Goal: Information Seeking & Learning: Understand process/instructions

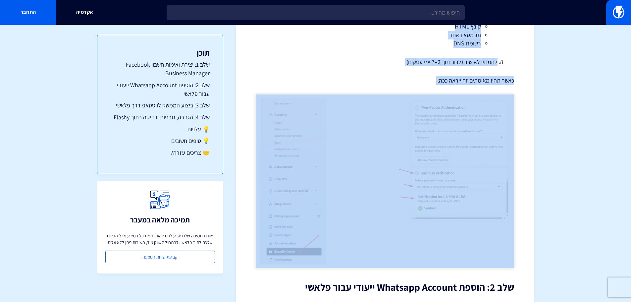
scroll to position [430, 0]
drag, startPoint x: 518, startPoint y: 56, endPoint x: 422, endPoint y: 89, distance: 100.9
copy div "מרכז תמיכה אינטגרציות מדריך התחברות ל-WhatsApp Business API דרך פלאשי בעידן שבו…"
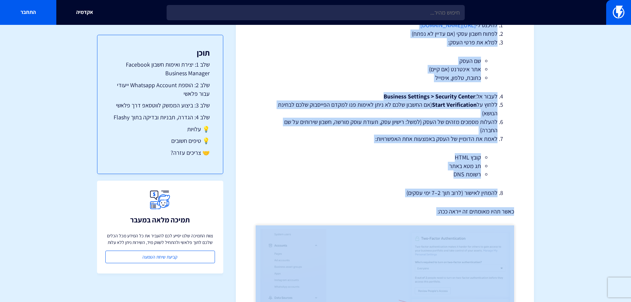
scroll to position [397, 0]
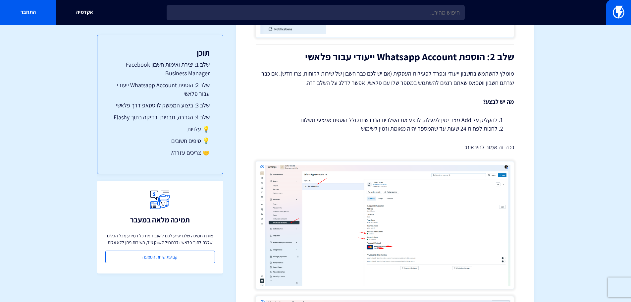
scroll to position [662, 0]
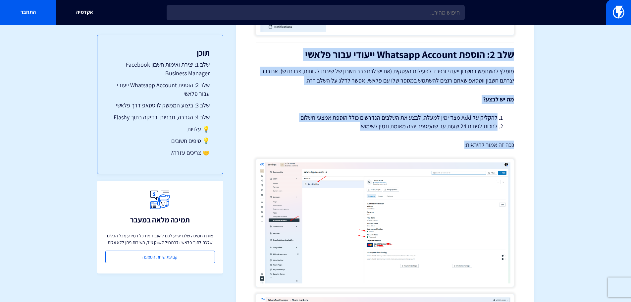
drag, startPoint x: 520, startPoint y: 51, endPoint x: 383, endPoint y: 136, distance: 161.1
click at [383, 136] on div "מרכז תמיכה אינטגרציות מדריך התחברות ל-WhatsApp Business API דרך פלאשי ממשק הווט…" at bounding box center [385, 103] width 298 height 1460
copy div "שלב 2: הוספת Whatsapp Account ייעודי עבור פלאשי מומלץ להשתמש בחשבון ייעודי ונפר…"
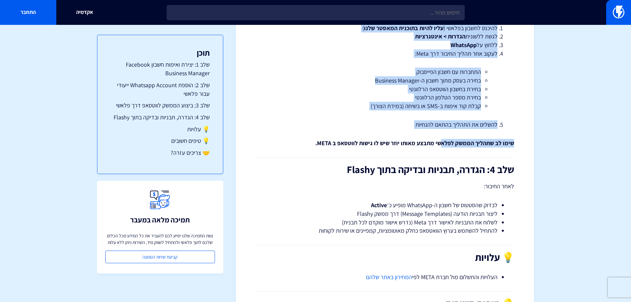
scroll to position [1059, 0]
drag, startPoint x: 514, startPoint y: 124, endPoint x: 309, endPoint y: 147, distance: 205.4
copy div "שלב 3: ביצוע הממשק לווטסאפ דרך פלאשי אך ורק לאחר שעשיתם את כל השלבים לעיל, תוכל…"
click at [327, 120] on li "להשלים את התהליך בהתאם להנחיות" at bounding box center [384, 124] width 225 height 9
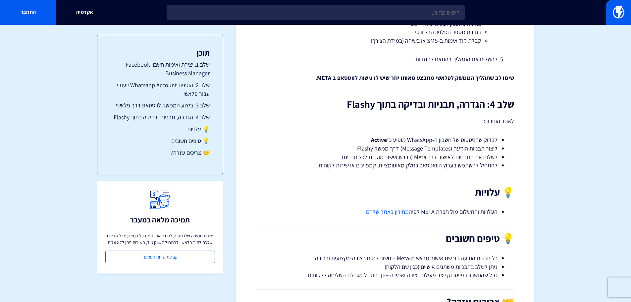
scroll to position [1125, 0]
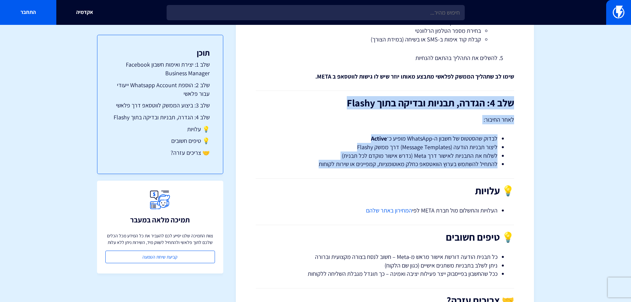
drag, startPoint x: 519, startPoint y: 99, endPoint x: 315, endPoint y: 161, distance: 213.2
copy div "שלב 4: הגדרה, תבניות ובדיקה בתוך Flashy לאחר החיבור: לבדוק שהסטטוס של חשבון ה-W…"
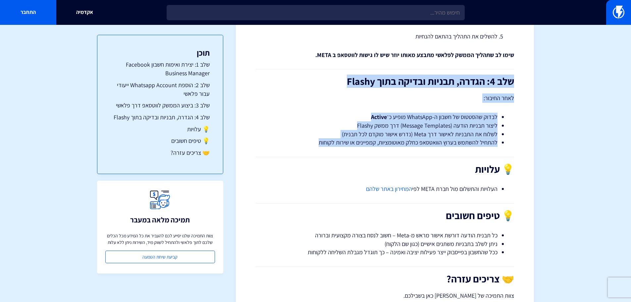
scroll to position [1158, 0]
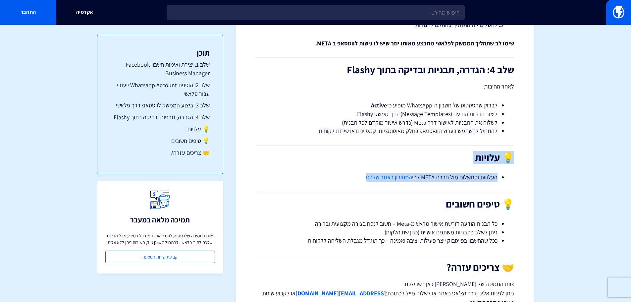
drag, startPoint x: 519, startPoint y: 158, endPoint x: 352, endPoint y: 181, distance: 169.0
copy div "💡 עלויות העלויות והתשלום מול חברת META לפי המחירון באתר שלהם"
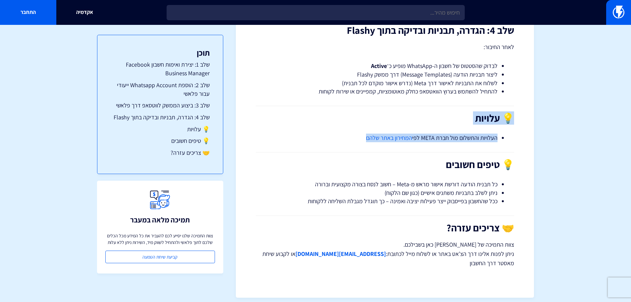
scroll to position [1204, 0]
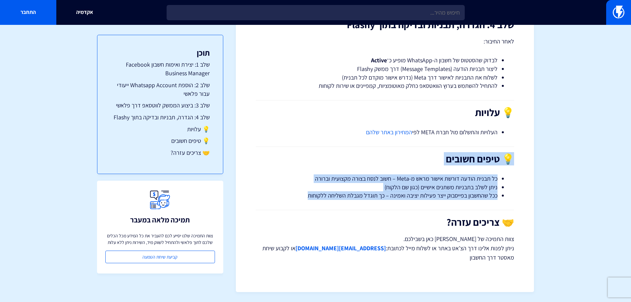
drag, startPoint x: 510, startPoint y: 152, endPoint x: 307, endPoint y: 197, distance: 207.6
copy div "💡 טיפים חשובים כל תבנית הודעה דורשת אישור מראש מ-Meta – חשוב לנסח בצורה מקצועית…"
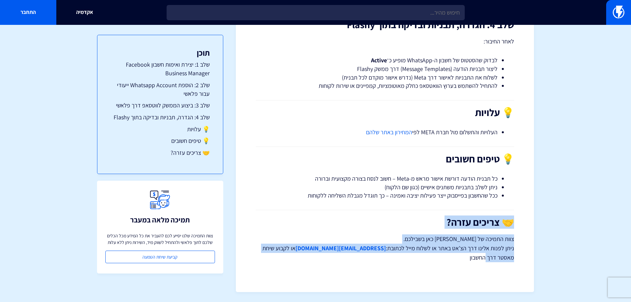
drag, startPoint x: 518, startPoint y: 215, endPoint x: 235, endPoint y: 251, distance: 284.6
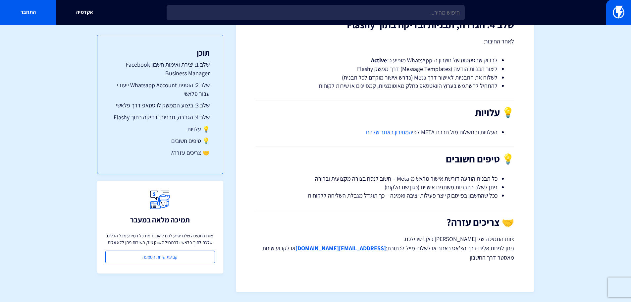
drag, startPoint x: 510, startPoint y: 216, endPoint x: 444, endPoint y: 273, distance: 86.8
copy div "🤝 צריכים עזרה? צוות התמיכה של Flashy כאן בשבילכם. ניתן לפנות אלינו דרך הצ’אט בא…"
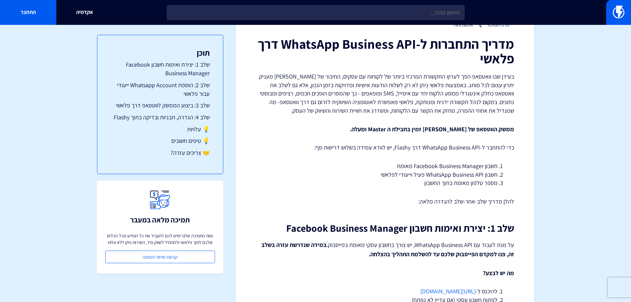
scroll to position [0, 0]
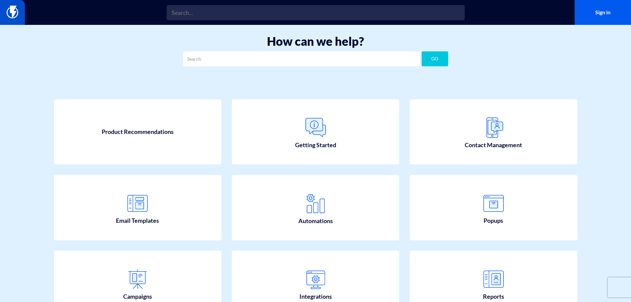
click at [7, 14] on img at bounding box center [13, 12] width 12 height 13
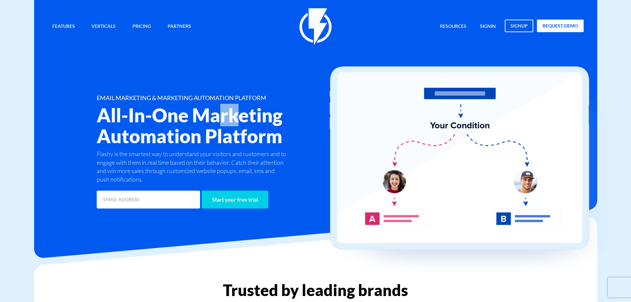
drag, startPoint x: 243, startPoint y: 114, endPoint x: 184, endPoint y: 112, distance: 58.6
click at [184, 112] on h2 "All-In-One Marketing Automation Platform" at bounding box center [226, 126] width 258 height 42
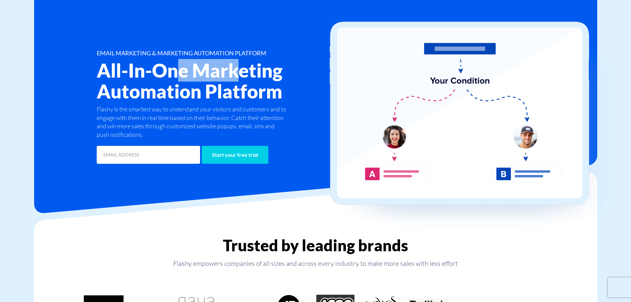
scroll to position [33, 0]
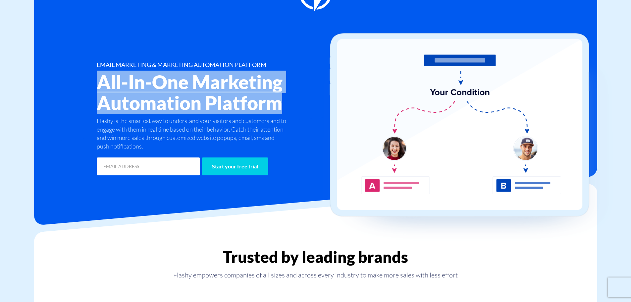
drag, startPoint x: 282, startPoint y: 107, endPoint x: 101, endPoint y: 83, distance: 182.0
click at [101, 83] on h2 "All-In-One Marketing Automation Platform" at bounding box center [226, 92] width 258 height 42
copy h2 "All-In-One Marketing Automation Platform"
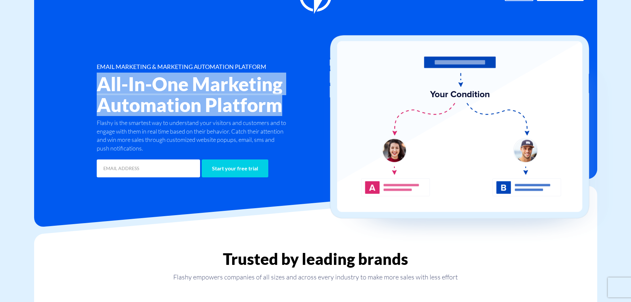
scroll to position [0, 0]
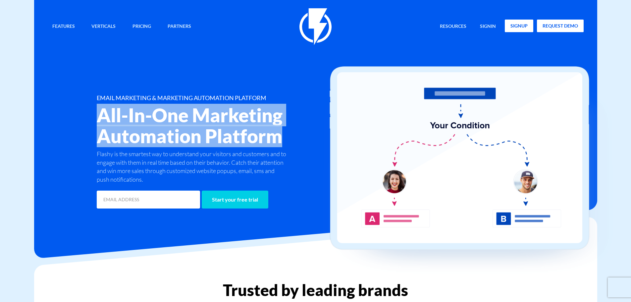
click at [510, 24] on link "signup" at bounding box center [518, 26] width 28 height 13
